Goal: Feedback & Contribution: Submit feedback/report problem

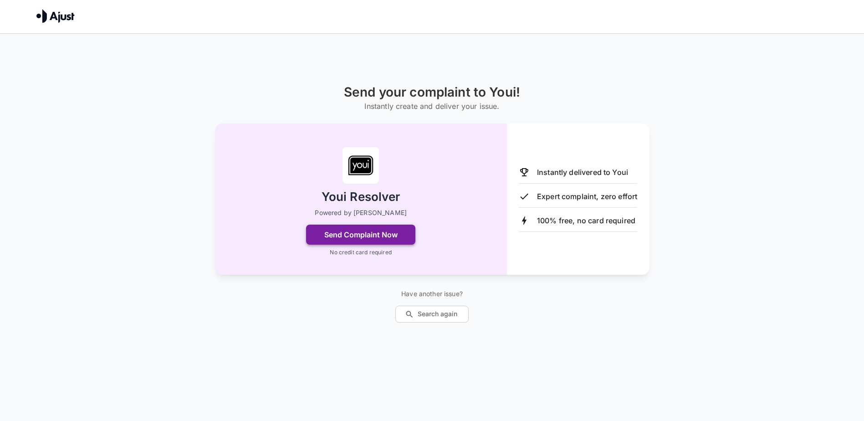
click at [400, 237] on button "Send Complaint Now" at bounding box center [360, 234] width 109 height 20
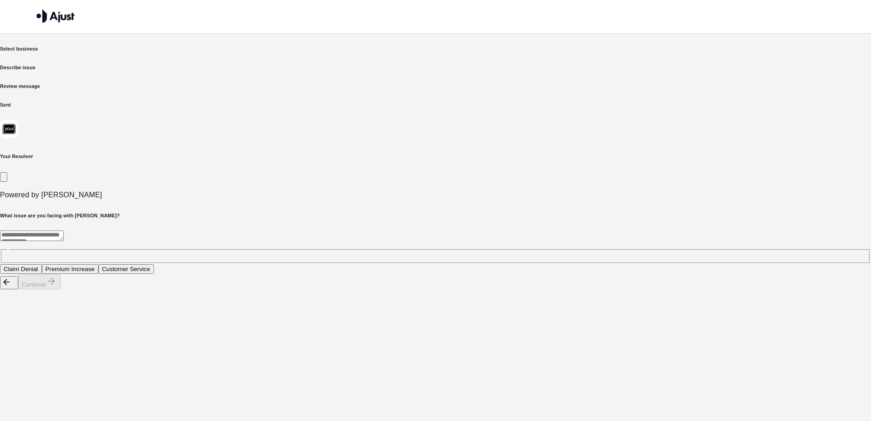
click at [154, 264] on button "Customer Service" at bounding box center [126, 269] width 56 height 10
click at [61, 289] on button "Continue" at bounding box center [39, 281] width 42 height 15
click at [176, 264] on button "Unhelpful responses from staff" at bounding box center [132, 269] width 90 height 10
click at [61, 289] on button "Continue" at bounding box center [39, 281] width 42 height 15
click at [297, 230] on div "* ​" at bounding box center [435, 246] width 871 height 33
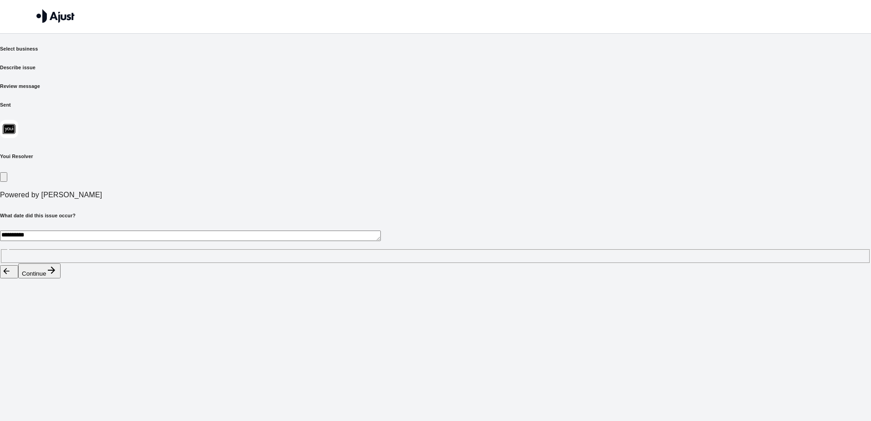
type textarea "**********"
click at [61, 278] on button "Continue" at bounding box center [39, 270] width 42 height 15
click at [268, 264] on button "Improved service in the future" at bounding box center [224, 269] width 87 height 10
click at [61, 289] on button "Continue" at bounding box center [39, 281] width 42 height 15
